Goal: Task Accomplishment & Management: Manage account settings

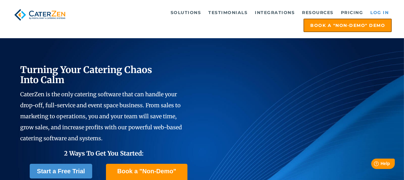
click at [370, 12] on link "Log in" at bounding box center [379, 12] width 25 height 12
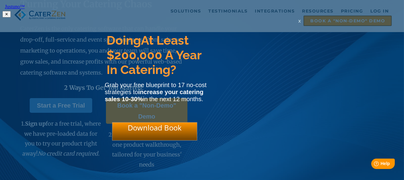
scroll to position [61, 0]
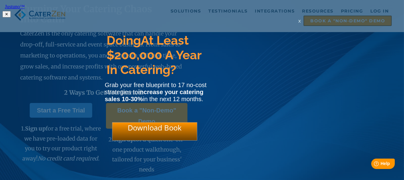
click at [302, 23] on div "x" at bounding box center [300, 21] width 10 height 6
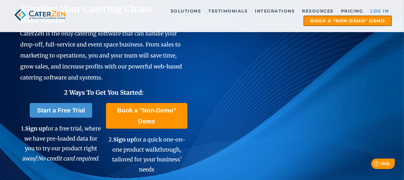
click at [378, 9] on link "Log in" at bounding box center [379, 10] width 25 height 9
